Goal: Complete application form

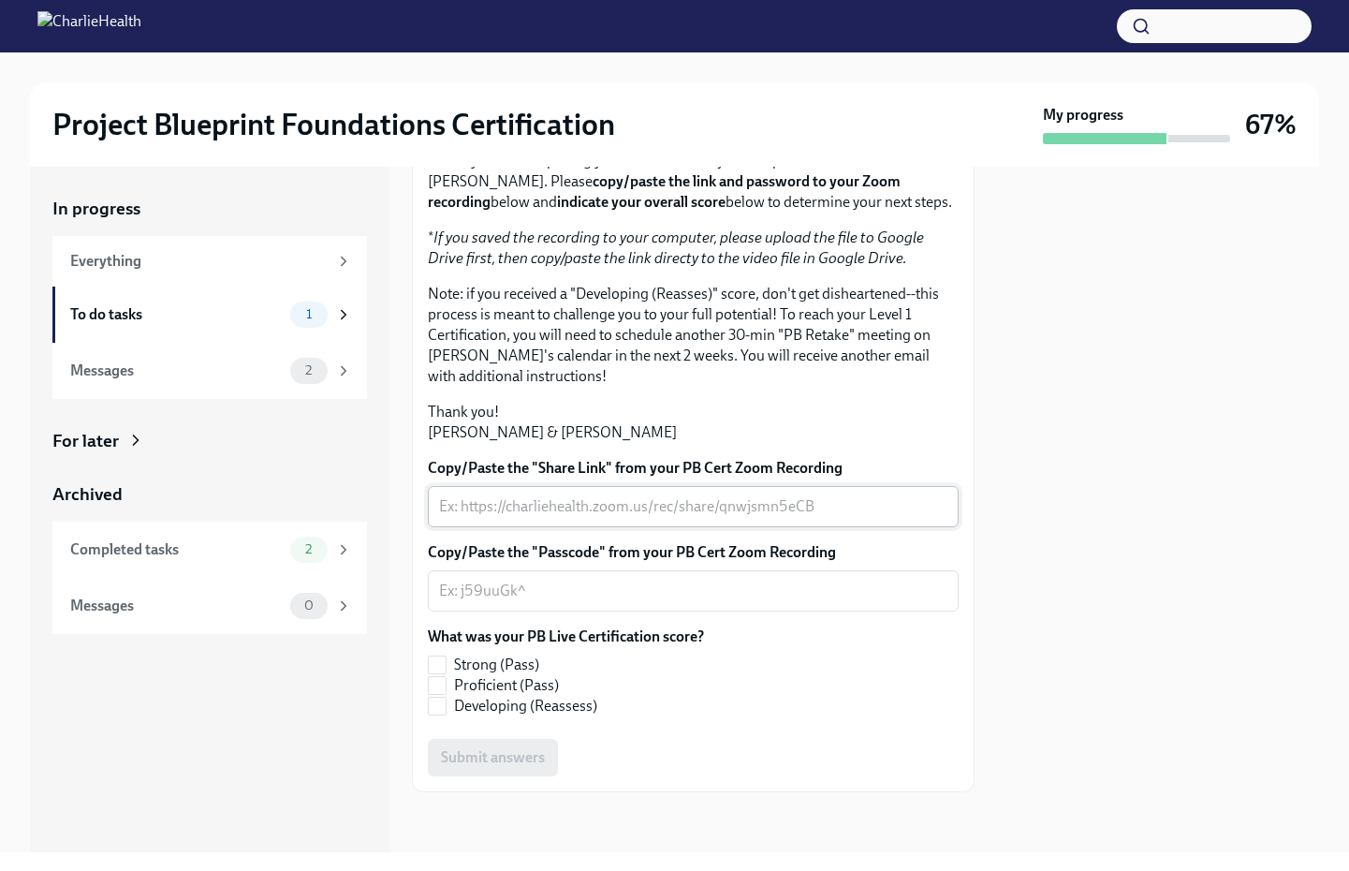
scroll to position [346, 0]
click at [434, 685] on input "Proficient (Pass)" at bounding box center [437, 685] width 17 height 17
checkbox input "true"
click at [775, 491] on div "x ​" at bounding box center [693, 506] width 531 height 41
paste textarea "[URL][DOMAIN_NAME]"
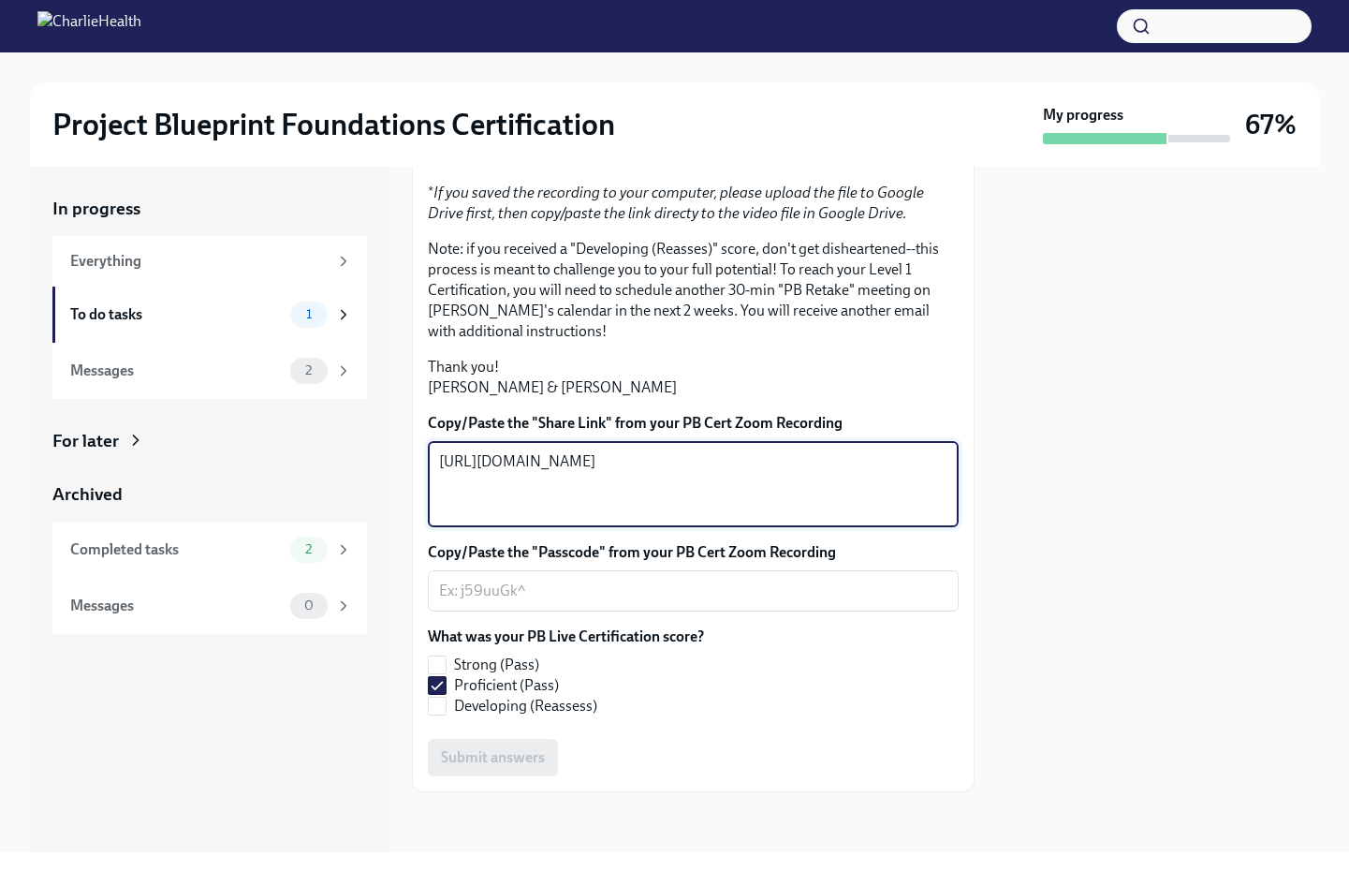
type textarea "[URL][DOMAIN_NAME]"
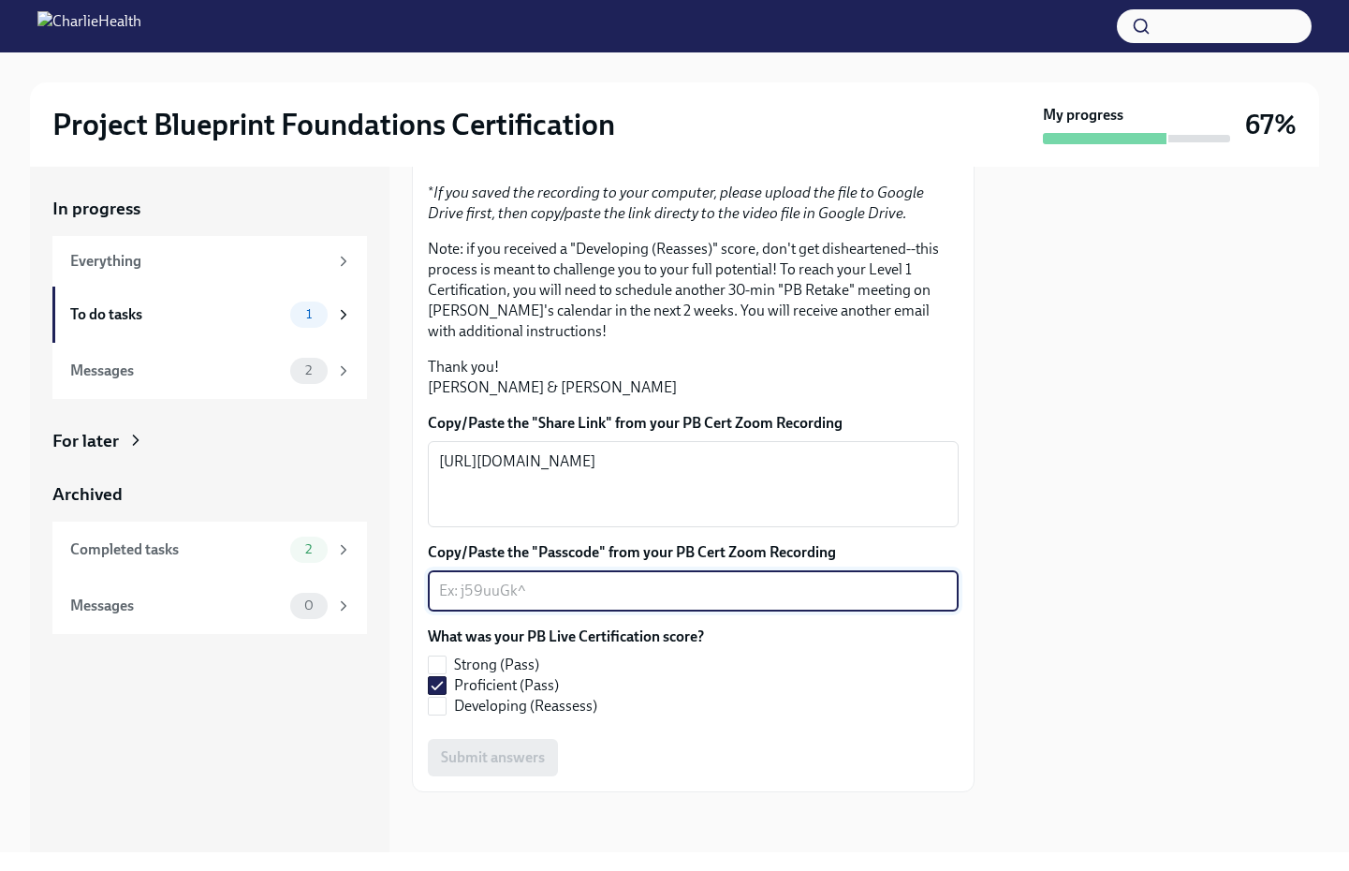
click at [638, 602] on textarea "Copy/Paste the "Passcode" from your PB Cert Zoom Recording" at bounding box center [693, 590] width 508 height 22
paste textarea "Nf^T2%Fh"
click at [446, 602] on textarea "Nf^T2%Fh" at bounding box center [693, 590] width 508 height 22
type textarea "Nf^T2%Fh"
click at [534, 767] on span "Submit answers" at bounding box center [493, 757] width 104 height 19
